Goal: Task Accomplishment & Management: Manage account settings

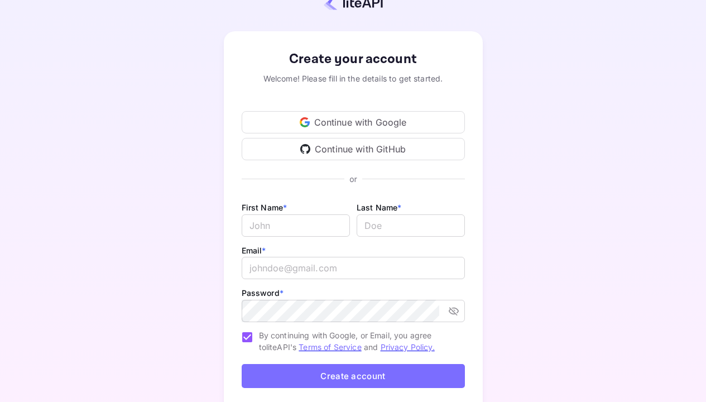
scroll to position [34, 0]
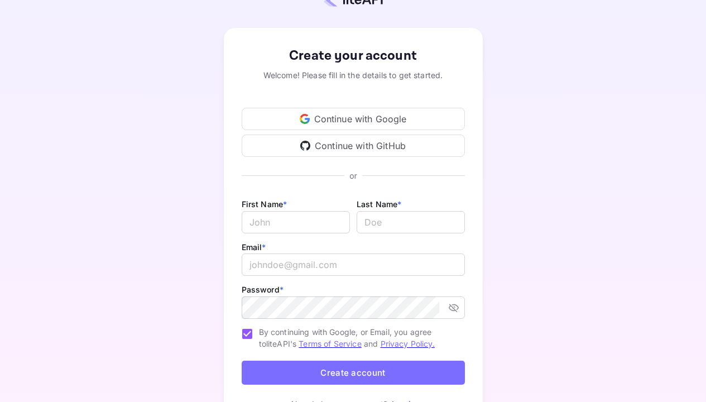
click at [378, 123] on div "Continue with Google" at bounding box center [353, 119] width 223 height 22
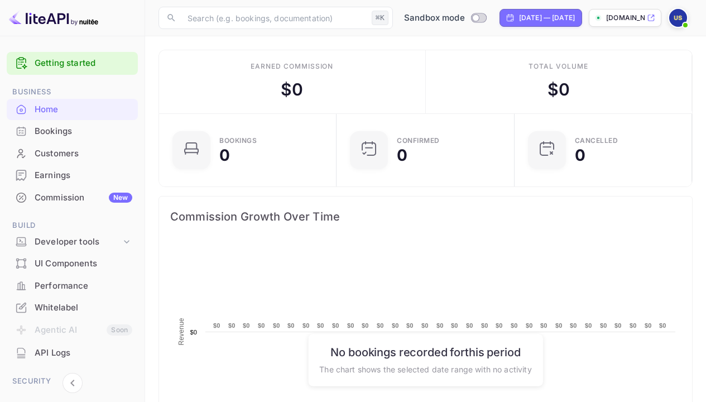
scroll to position [173, 163]
click at [641, 15] on p "[DOMAIN_NAME]" at bounding box center [625, 18] width 39 height 10
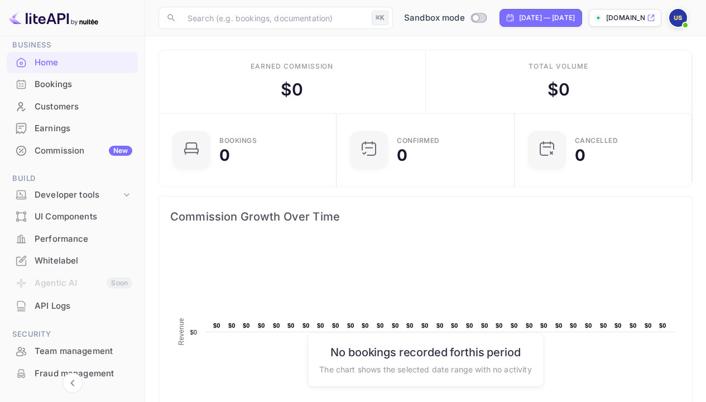
scroll to position [50, 0]
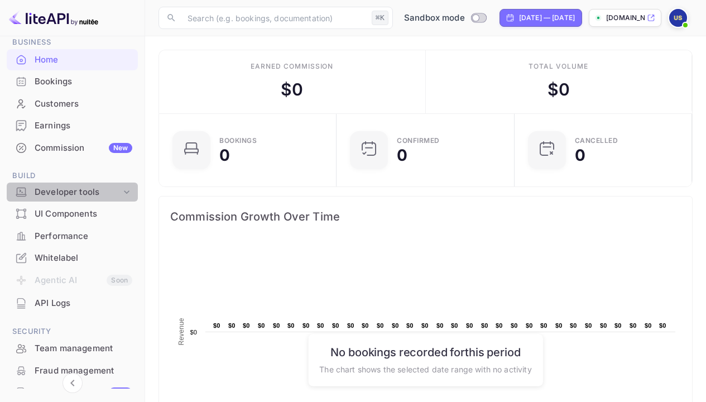
click at [93, 192] on div "Developer tools" at bounding box center [78, 192] width 87 height 13
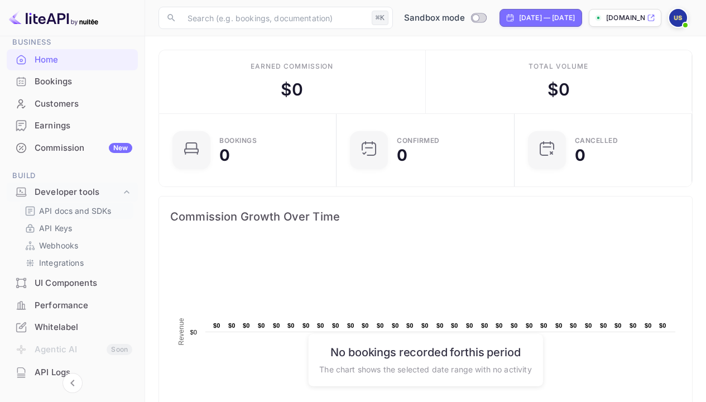
click at [77, 209] on p "API docs and SDKs" at bounding box center [75, 211] width 73 height 12
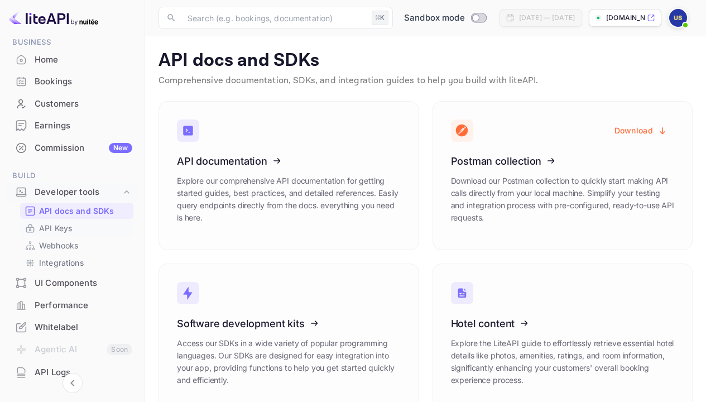
click at [73, 224] on link "API Keys" at bounding box center [77, 228] width 104 height 12
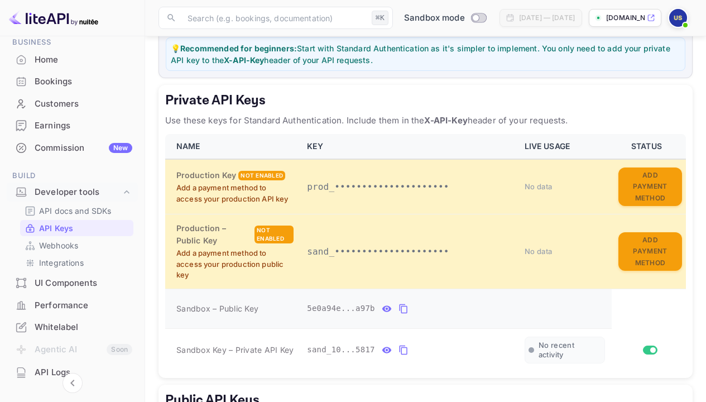
scroll to position [159, 0]
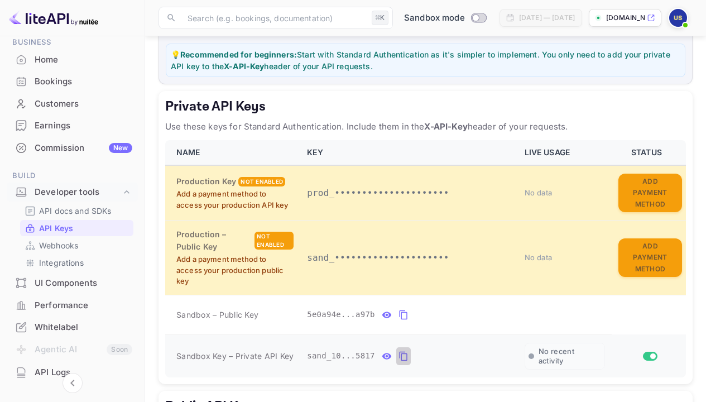
click at [405, 353] on icon "private api keys table" at bounding box center [404, 355] width 10 height 13
